Goal: Task Accomplishment & Management: Use online tool/utility

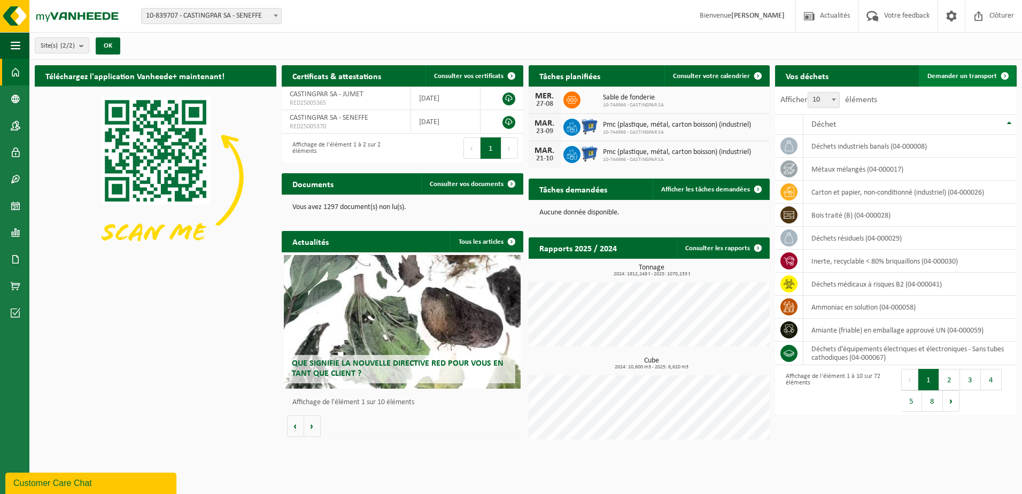
click at [953, 76] on span "Demander un transport" at bounding box center [961, 76] width 69 height 7
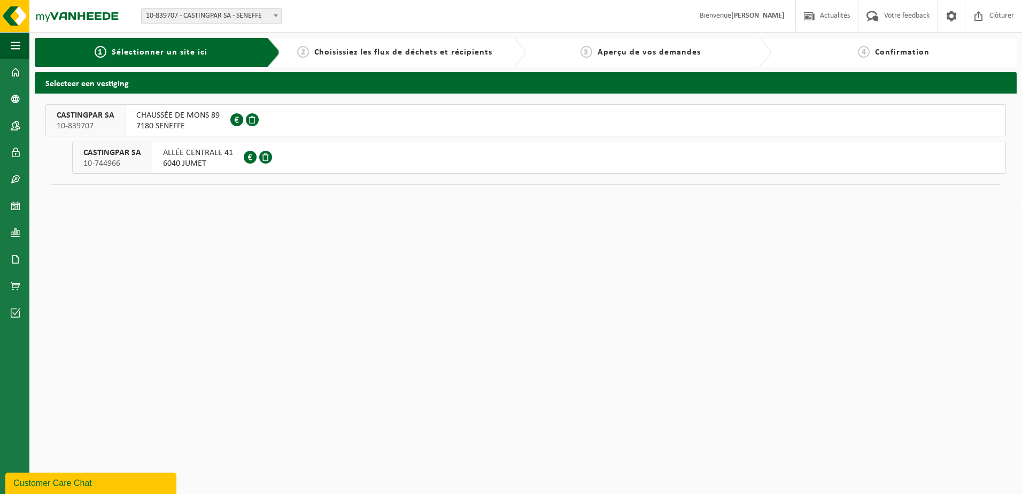
click at [150, 113] on span "CHAUSSÉE DE MONS 89" at bounding box center [177, 115] width 83 height 11
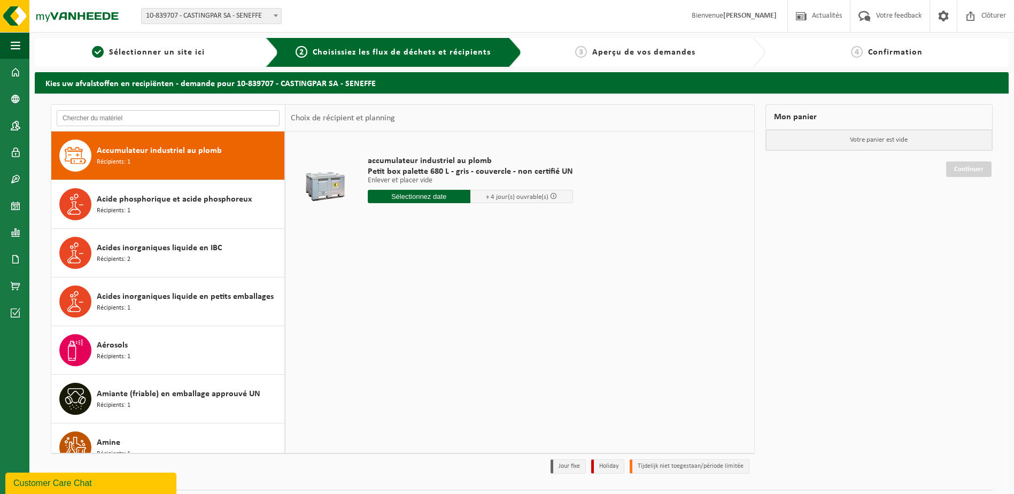
click at [185, 117] on input "text" at bounding box center [168, 118] width 223 height 16
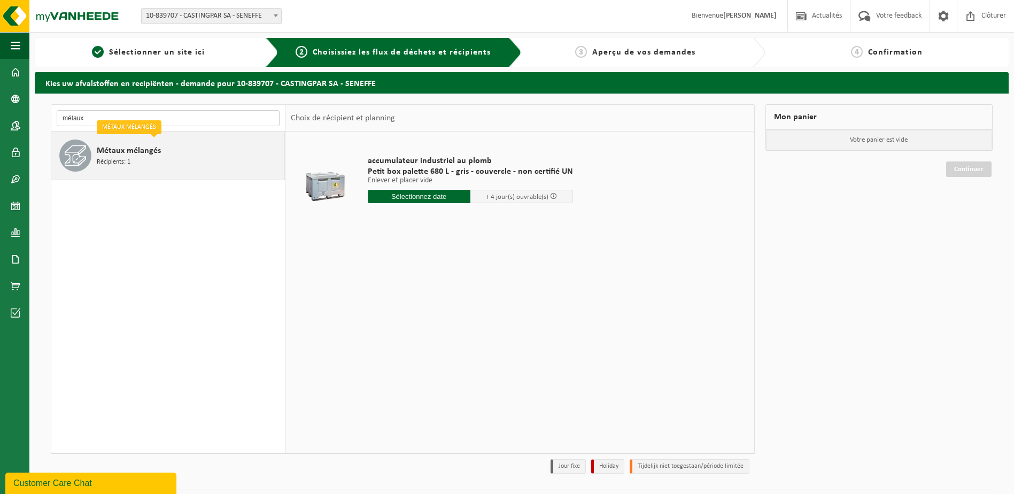
type input "métaux"
click at [157, 147] on span "Métaux mélangés" at bounding box center [129, 150] width 64 height 13
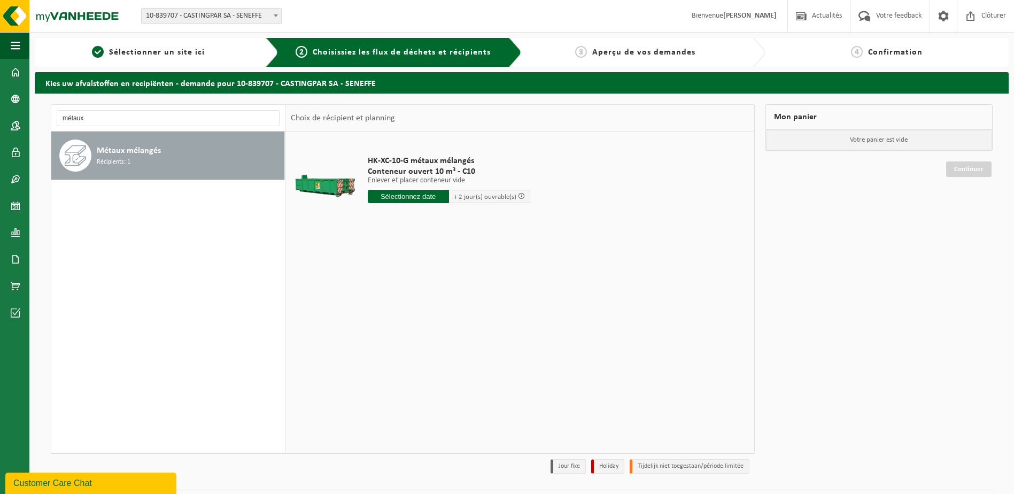
click at [395, 199] on input "text" at bounding box center [408, 196] width 81 height 13
click at [435, 327] on div "28" at bounding box center [433, 325] width 19 height 17
type input "à partir de 2025-08-28"
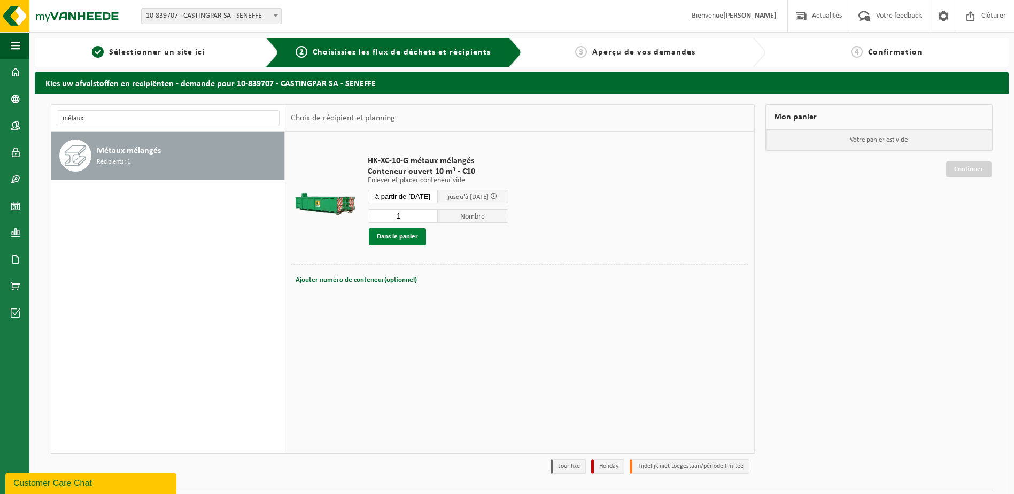
click at [401, 237] on button "Dans le panier" at bounding box center [397, 236] width 57 height 17
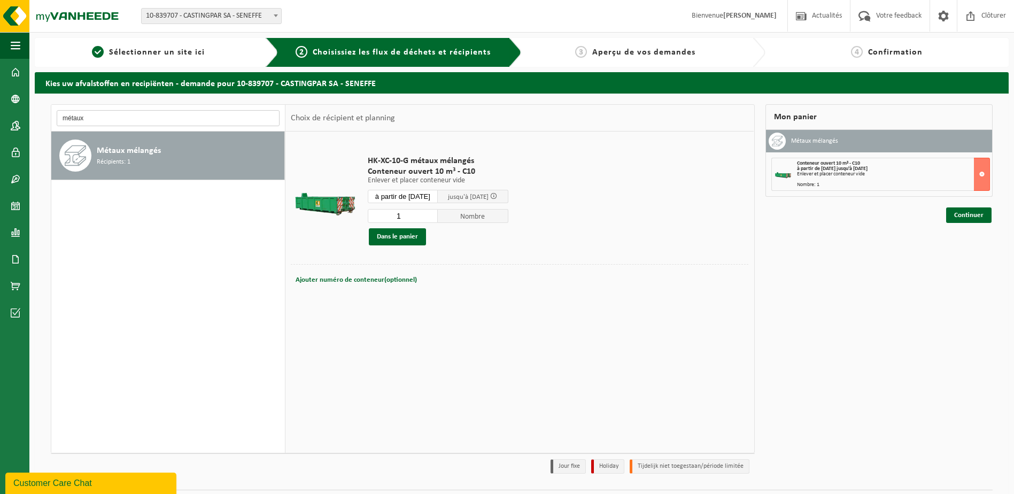
click at [161, 112] on input "métaux" at bounding box center [168, 118] width 223 height 16
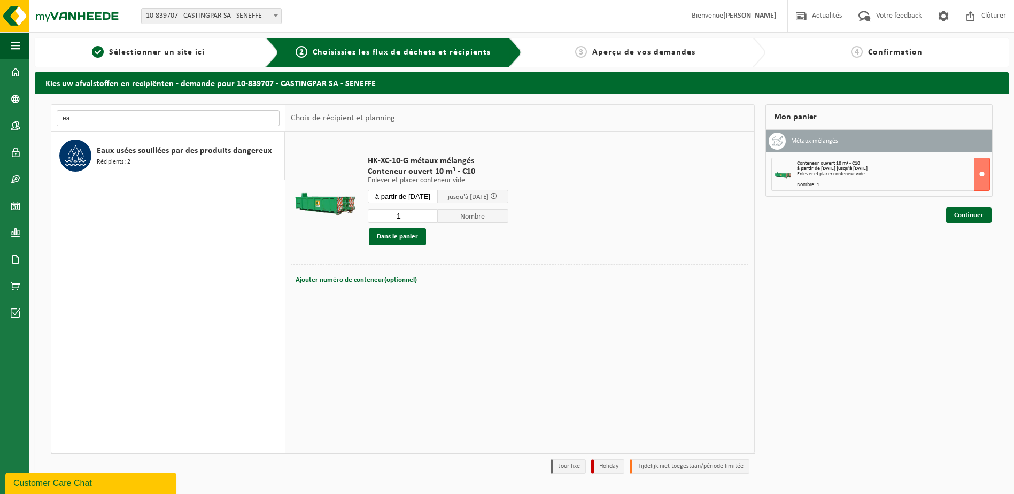
type input "e"
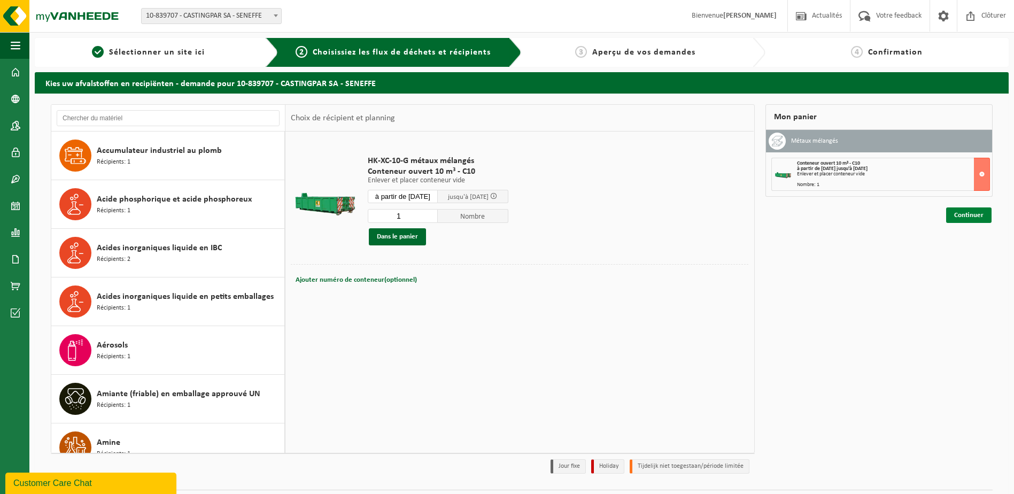
click at [963, 215] on link "Continuer" at bounding box center [968, 215] width 45 height 16
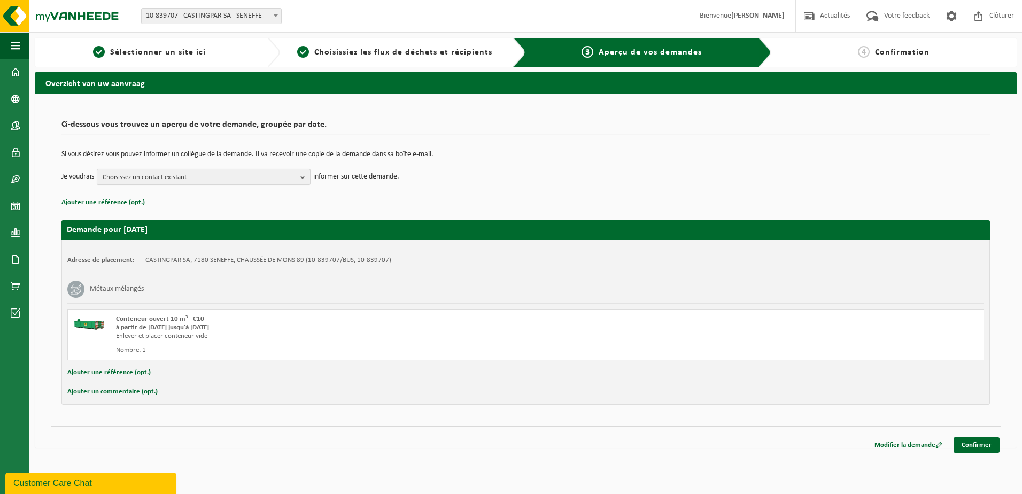
click at [228, 184] on span "Choisissez un contact existant" at bounding box center [200, 177] width 194 height 16
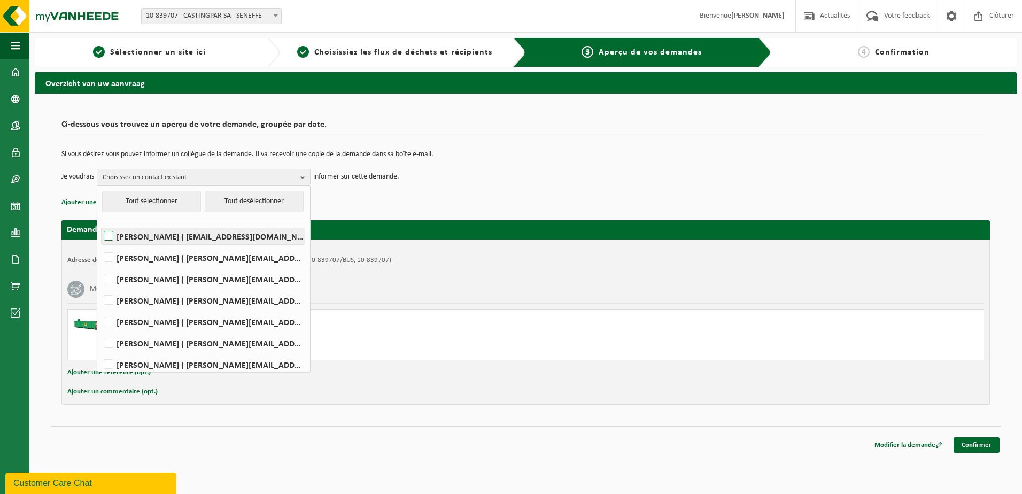
click at [104, 236] on label "MARIO Anzalla ( magasin@castingpar.com )" at bounding box center [203, 236] width 203 height 16
click at [100, 223] on input "MARIO Anzalla ( magasin@castingpar.com )" at bounding box center [99, 222] width 1 height 1
checkbox input "true"
click at [977, 445] on link "Confirmer" at bounding box center [977, 445] width 46 height 16
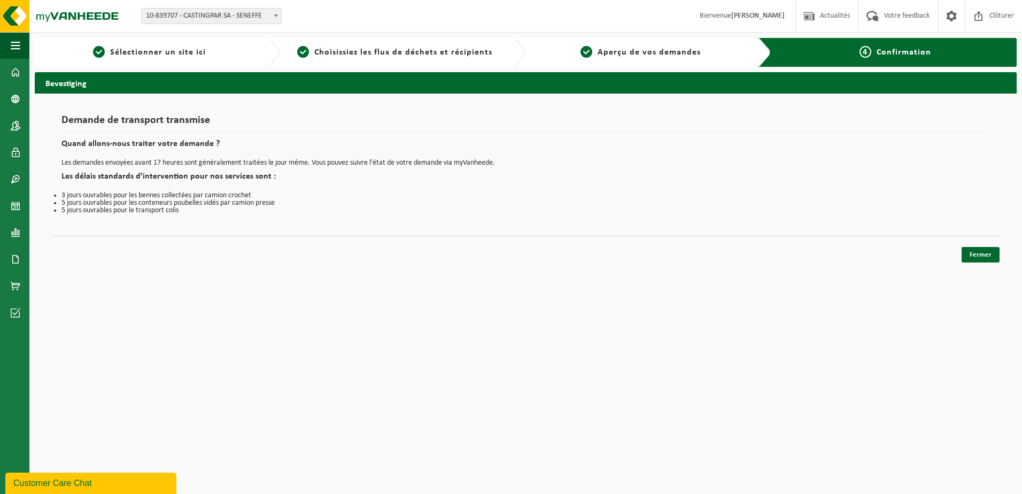
click at [983, 245] on div "Fermer" at bounding box center [526, 241] width 950 height 11
click at [984, 257] on link "Fermer" at bounding box center [981, 255] width 38 height 16
